Goal: Task Accomplishment & Management: Manage account settings

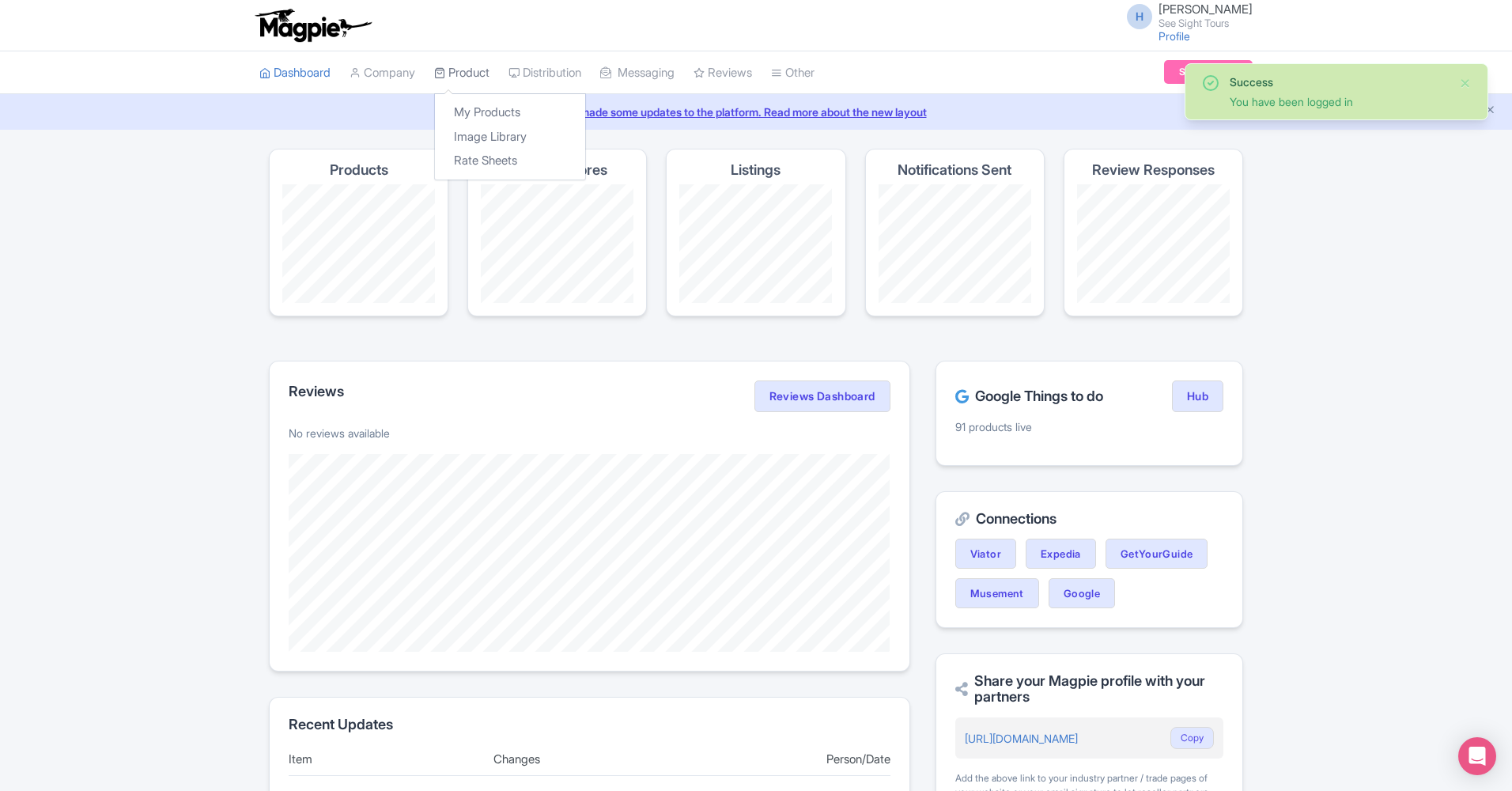
click at [476, 68] on link "Product" at bounding box center [462, 73] width 55 height 43
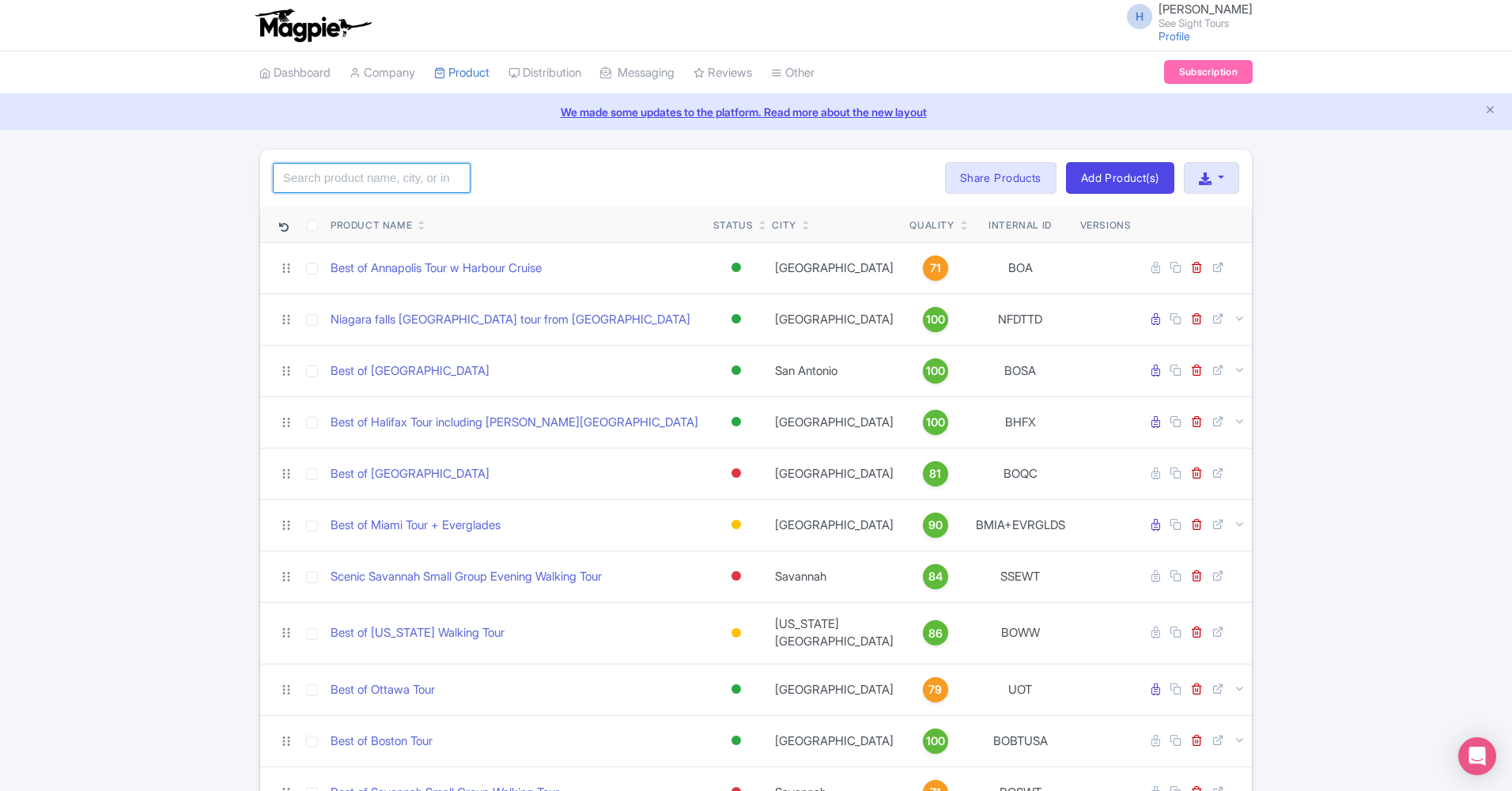
click at [323, 178] on input "search" at bounding box center [372, 178] width 198 height 30
type input "v"
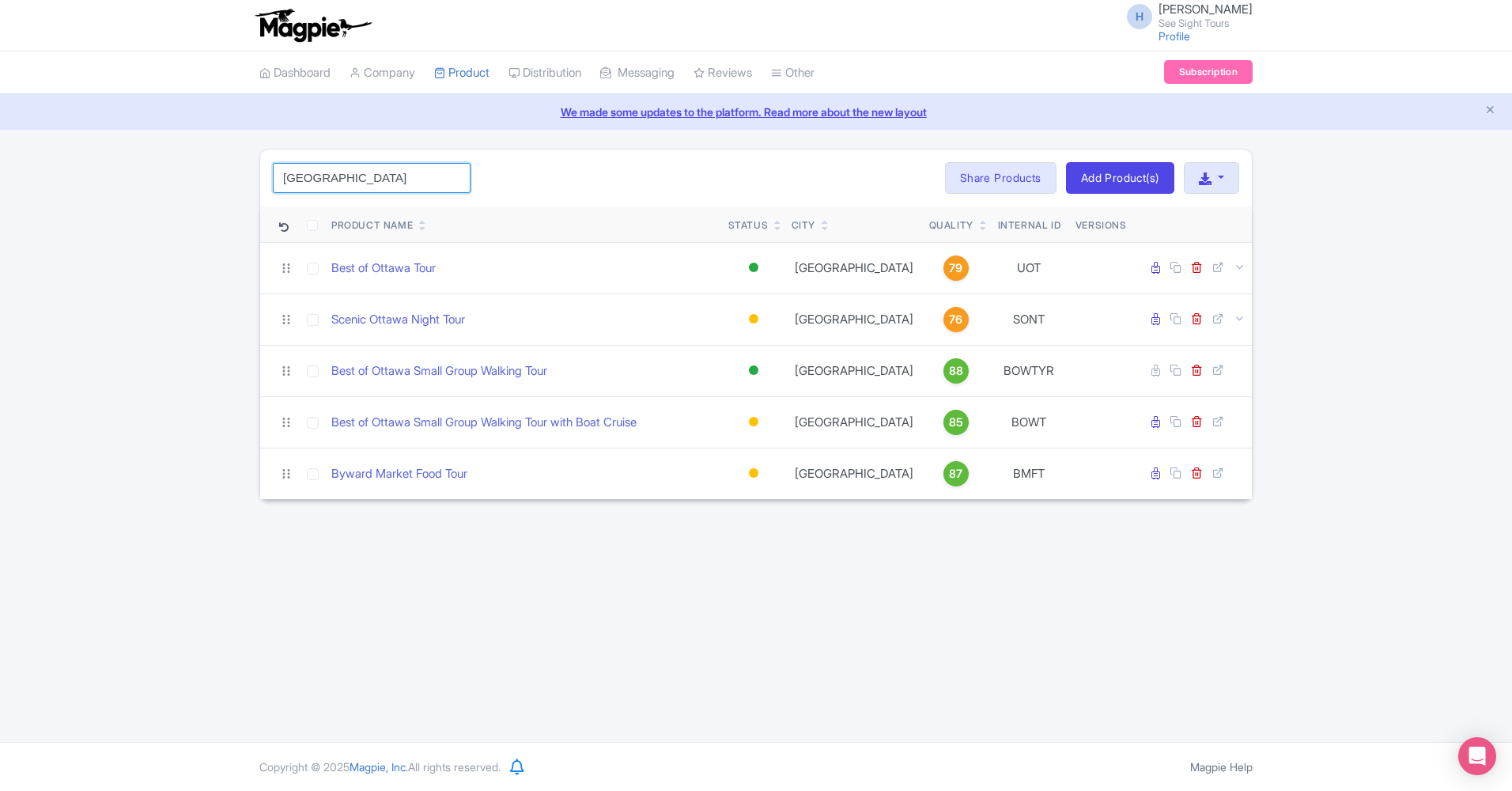
click at [375, 177] on input "[GEOGRAPHIC_DATA]" at bounding box center [372, 178] width 198 height 30
type input "[GEOGRAPHIC_DATA]"
click at [583, 161] on div "[GEOGRAPHIC_DATA] Search Bulk Actions [GEOGRAPHIC_DATA] Add to Collection Share…" at bounding box center [756, 178] width 992 height 57
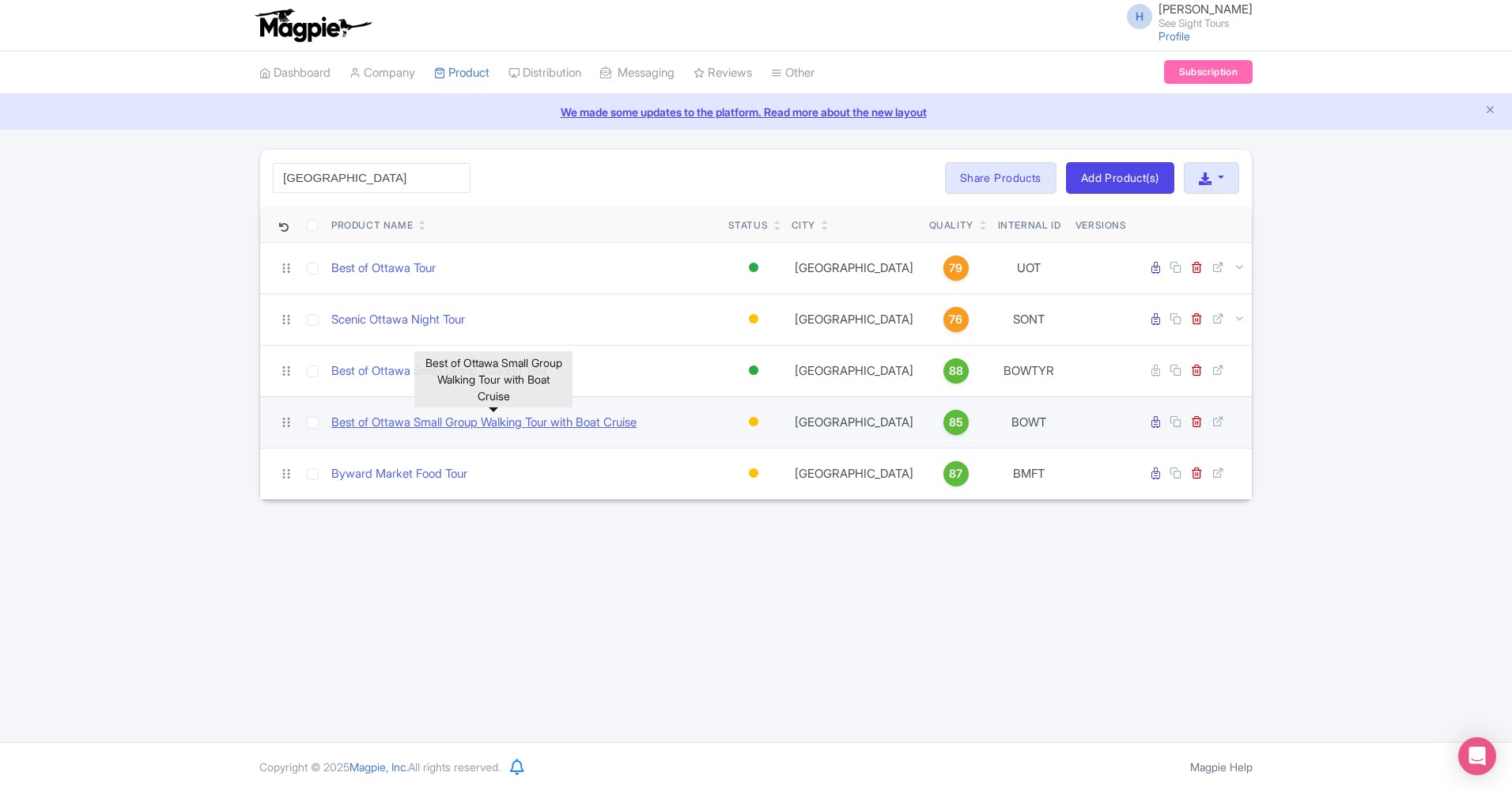
click at [422, 419] on link "Best of Ottawa Small Group Walking Tour with Boat Cruise" at bounding box center [484, 423] width 305 height 19
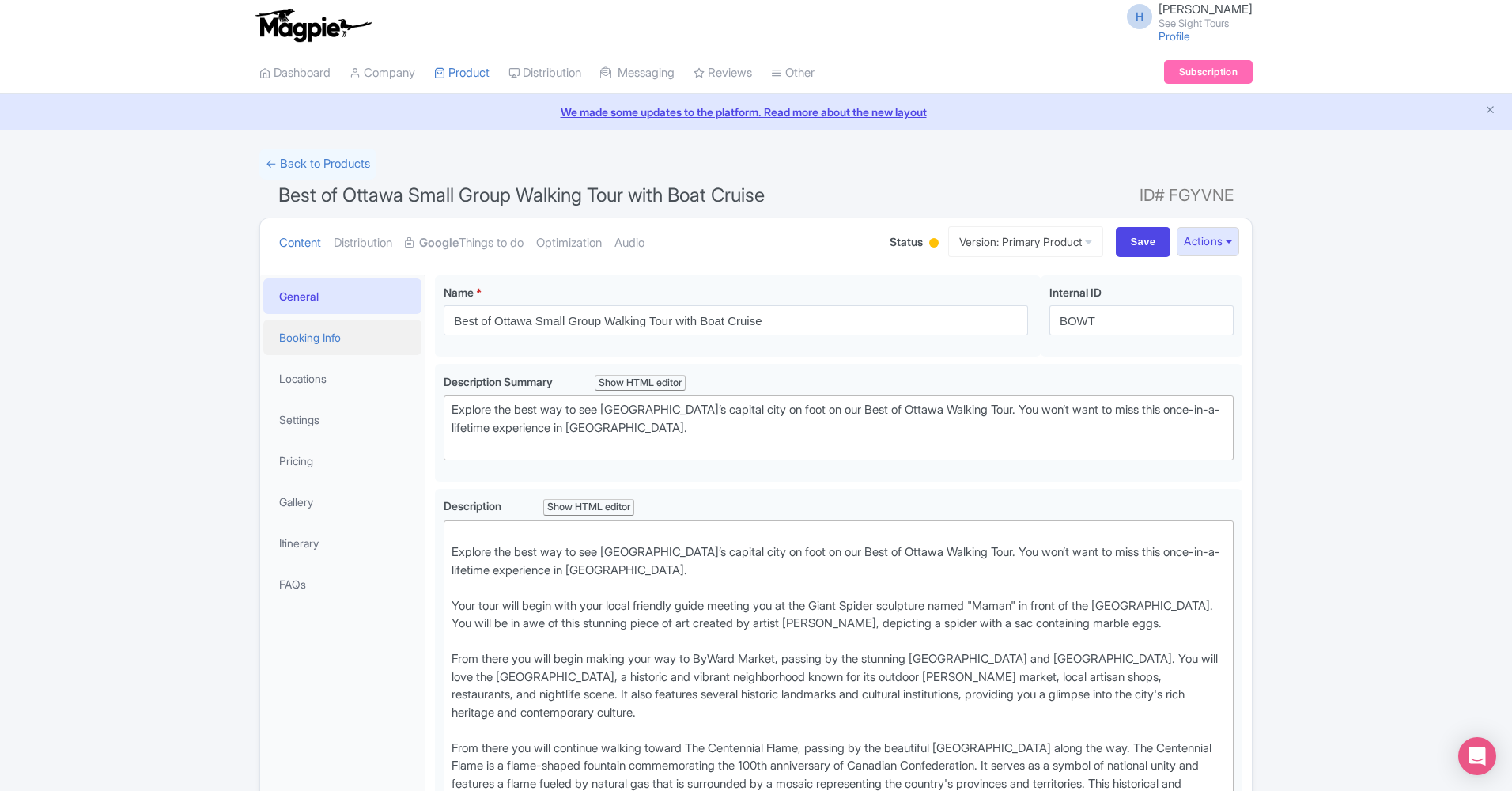
click at [335, 330] on link "Booking Info" at bounding box center [341, 338] width 158 height 35
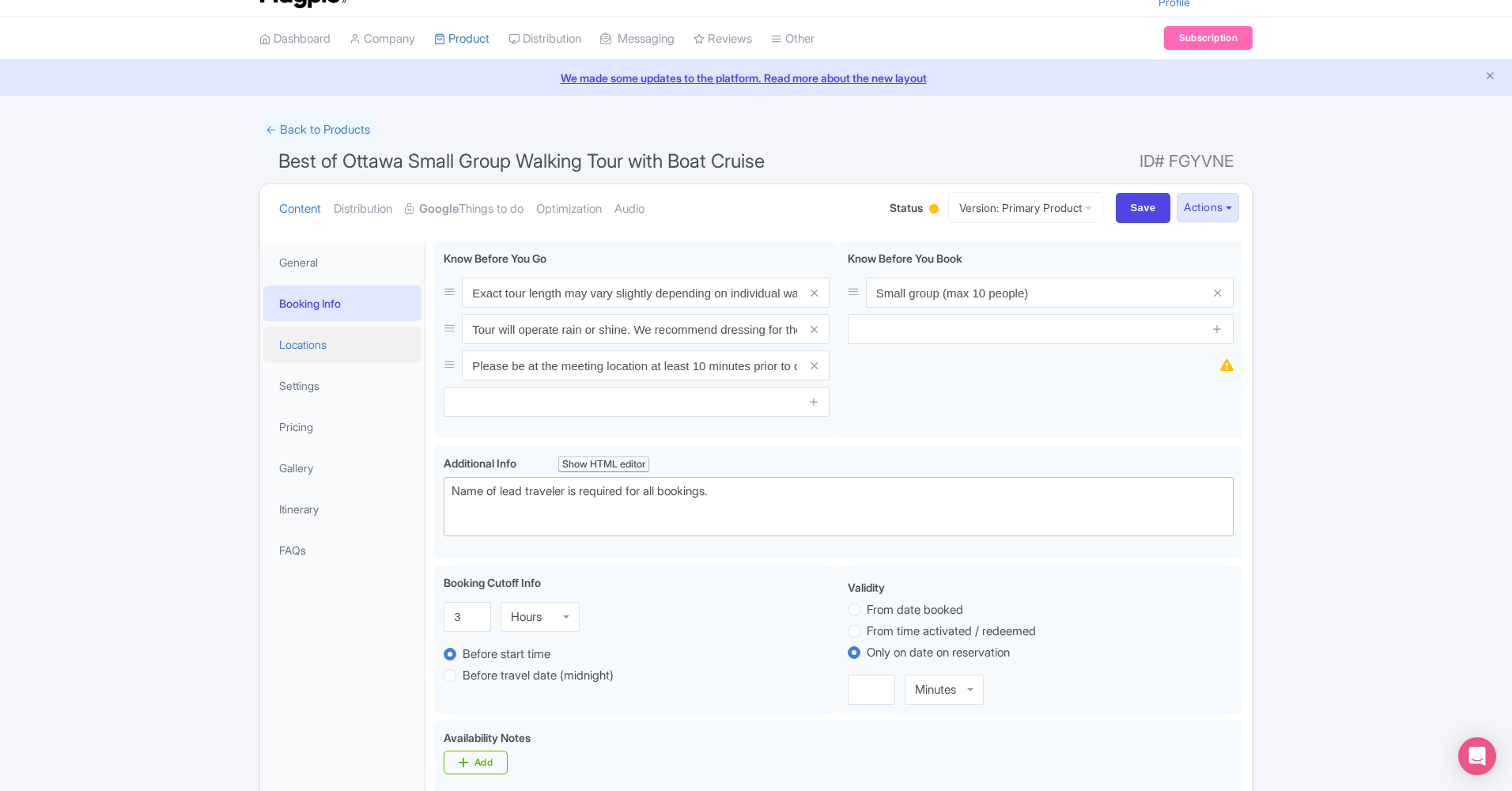
scroll to position [37, 0]
